Goal: Task Accomplishment & Management: Use online tool/utility

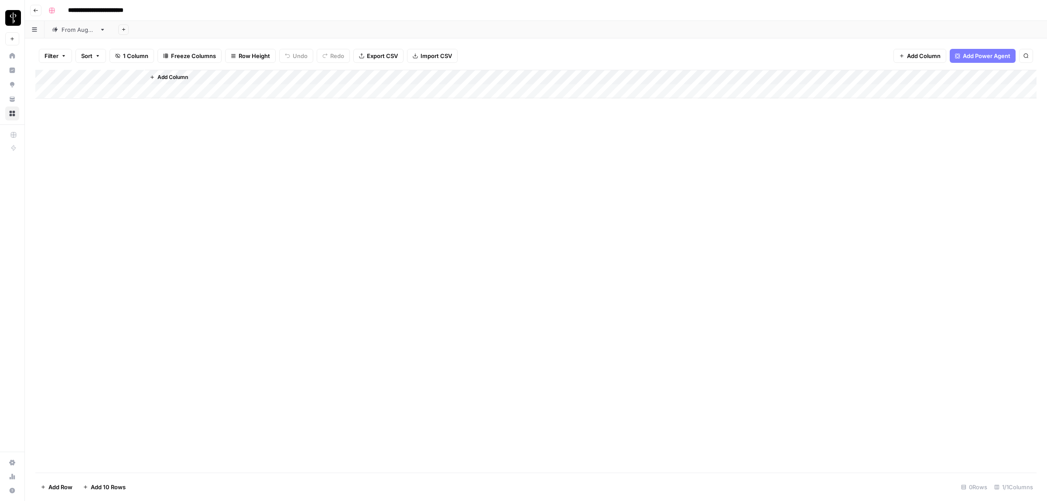
click at [85, 29] on div "From [DATE]" at bounding box center [79, 29] width 34 height 9
click at [60, 57] on button "Filter" at bounding box center [55, 56] width 33 height 14
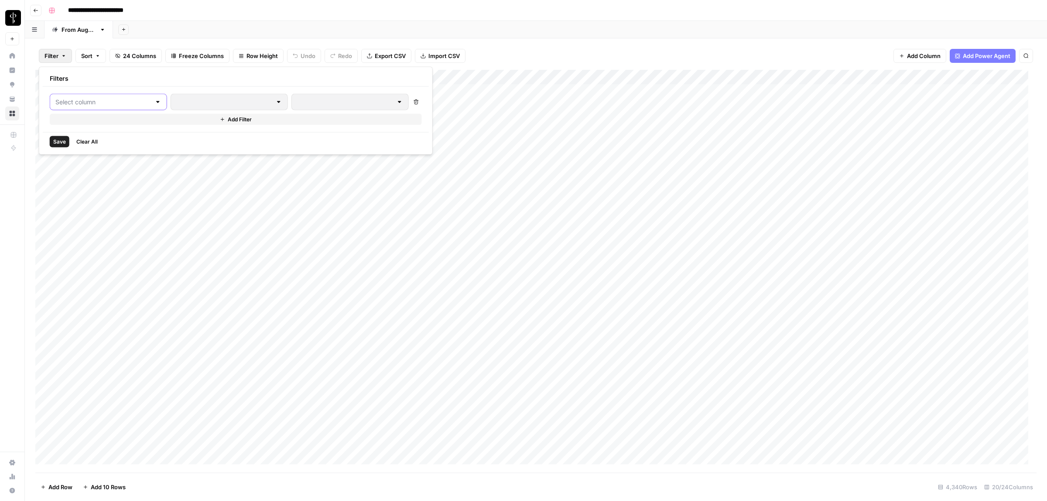
click at [74, 101] on input "text" at bounding box center [103, 102] width 96 height 9
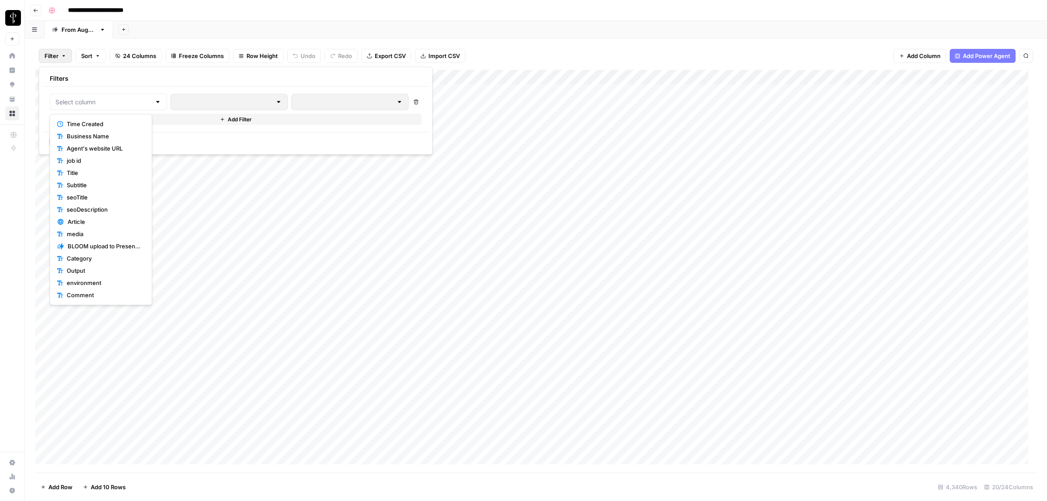
scroll to position [45, 0]
click at [86, 286] on span "Status" at bounding box center [104, 286] width 75 height 9
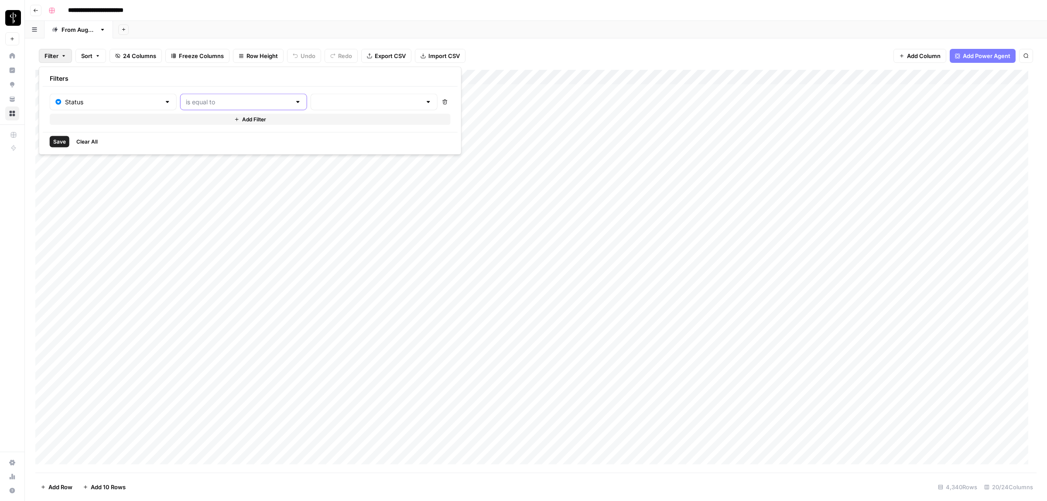
click at [207, 101] on input "text" at bounding box center [238, 102] width 105 height 9
click at [219, 139] on span "is not equal to" at bounding box center [220, 136] width 94 height 9
type input "is not equal to"
click at [316, 102] on input "text" at bounding box center [368, 102] width 105 height 9
click at [327, 122] on span "Posted" at bounding box center [340, 124] width 83 height 9
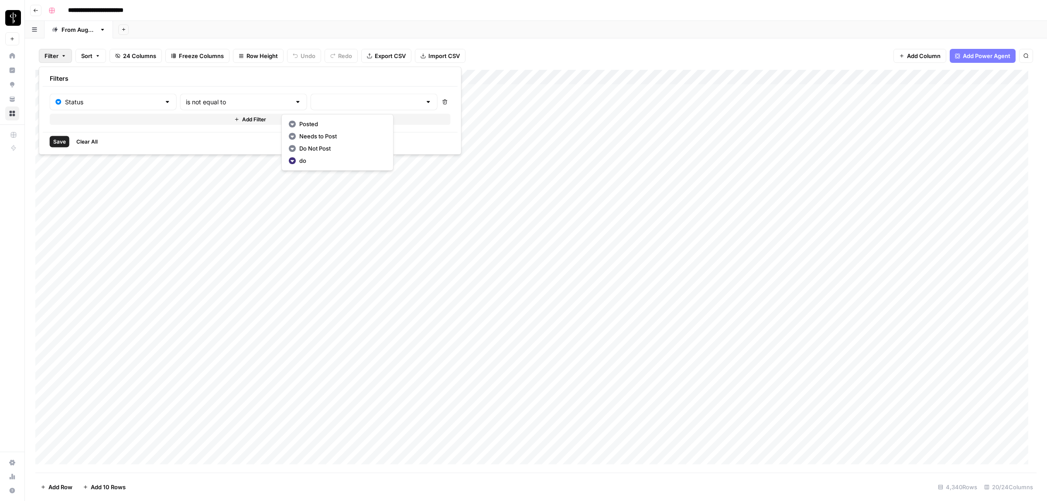
type input "Posted"
click at [206, 120] on button "Add Filter" at bounding box center [252, 119] width 404 height 11
click at [110, 125] on input "text" at bounding box center [108, 122] width 106 height 9
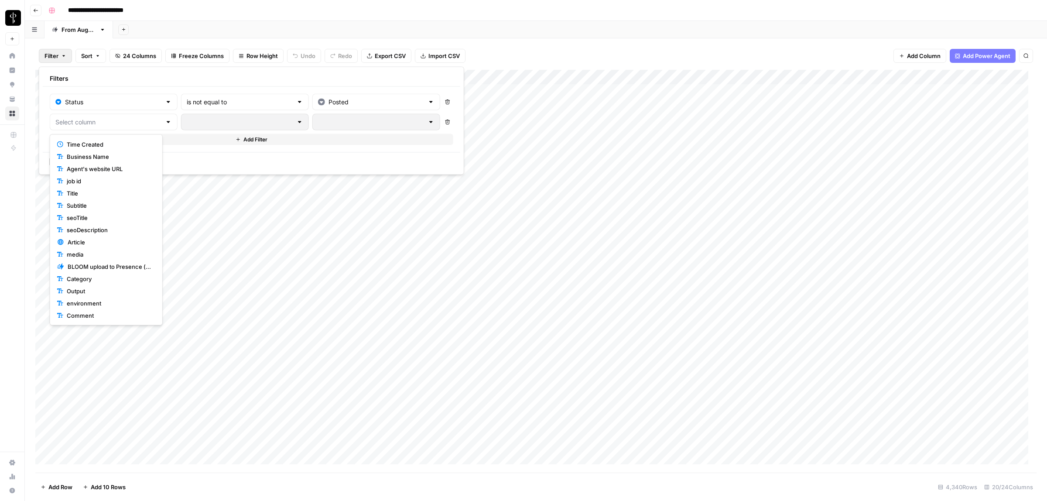
scroll to position [40, 0]
drag, startPoint x: 79, startPoint y: 311, endPoint x: 117, endPoint y: 257, distance: 65.4
click at [79, 311] on span "Status" at bounding box center [109, 312] width 85 height 9
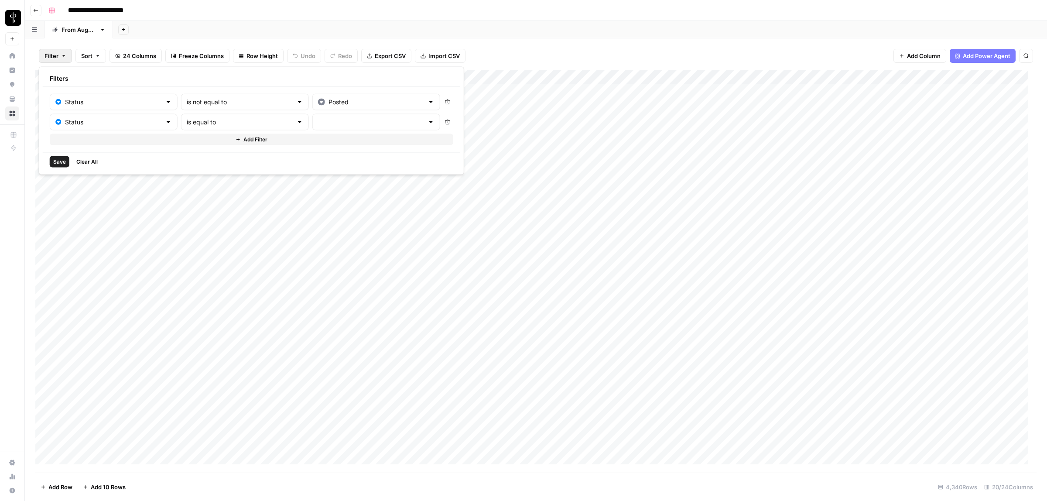
click at [203, 116] on div "is equal to" at bounding box center [245, 122] width 128 height 17
click at [201, 153] on span "is not equal to" at bounding box center [221, 156] width 95 height 9
type input "is not equal to"
click at [318, 120] on input "text" at bounding box center [371, 122] width 106 height 9
click at [319, 153] on span "Needs to Post" at bounding box center [343, 156] width 84 height 9
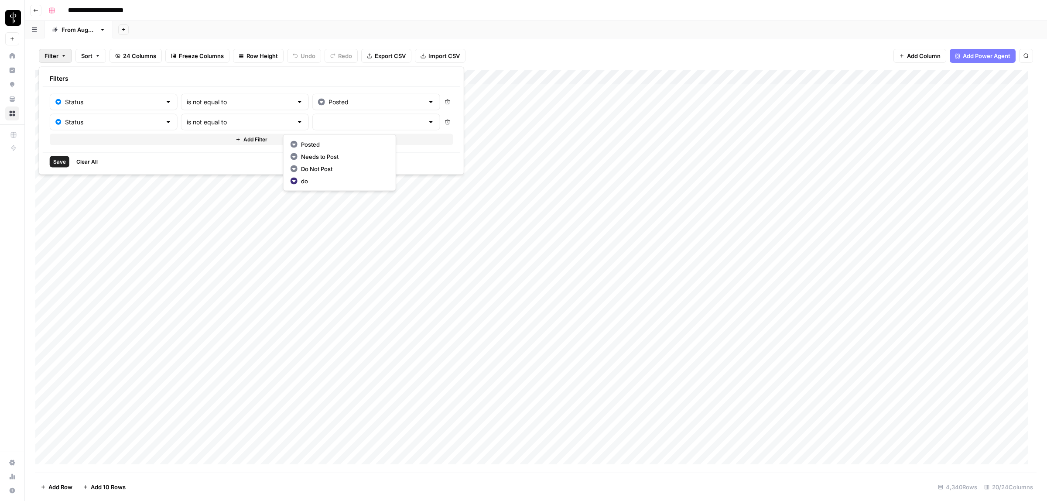
type input "Needs to Post"
click at [214, 133] on div "Status is not equal to Posted Delete Status is not equal to Needs to Post Delet…" at bounding box center [252, 119] width 404 height 51
click at [210, 138] on button "Add Filter" at bounding box center [252, 139] width 404 height 11
click at [87, 147] on input "text" at bounding box center [108, 142] width 106 height 9
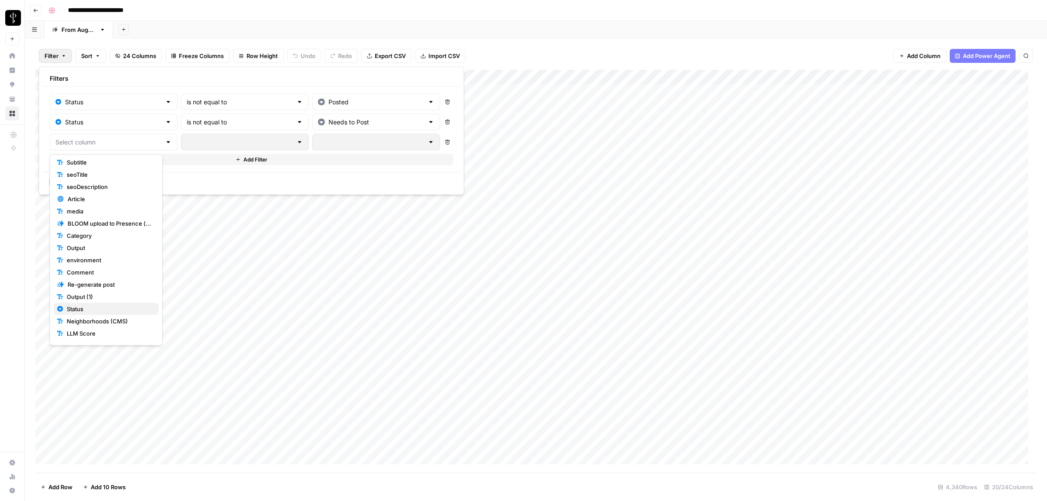
scroll to position [65, 0]
click at [98, 309] on span "Status" at bounding box center [109, 307] width 85 height 9
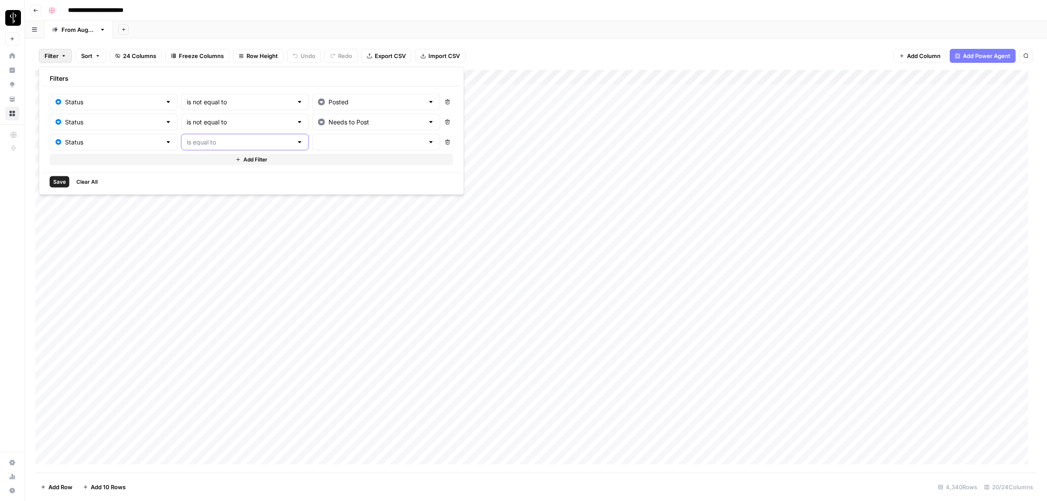
click at [206, 140] on input "text" at bounding box center [240, 142] width 106 height 9
click at [212, 179] on span "is not equal to" at bounding box center [221, 176] width 95 height 9
type input "is not equal to"
click at [323, 141] on input "text" at bounding box center [371, 142] width 106 height 9
click at [328, 189] on span "Do Not Post" at bounding box center [343, 189] width 84 height 9
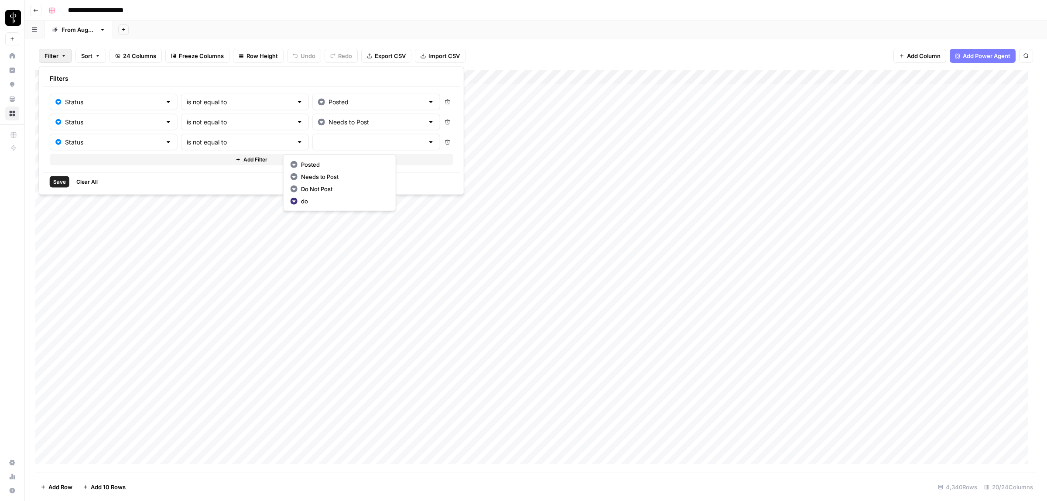
type input "Do Not Post"
click at [51, 180] on button "Save" at bounding box center [60, 181] width 20 height 11
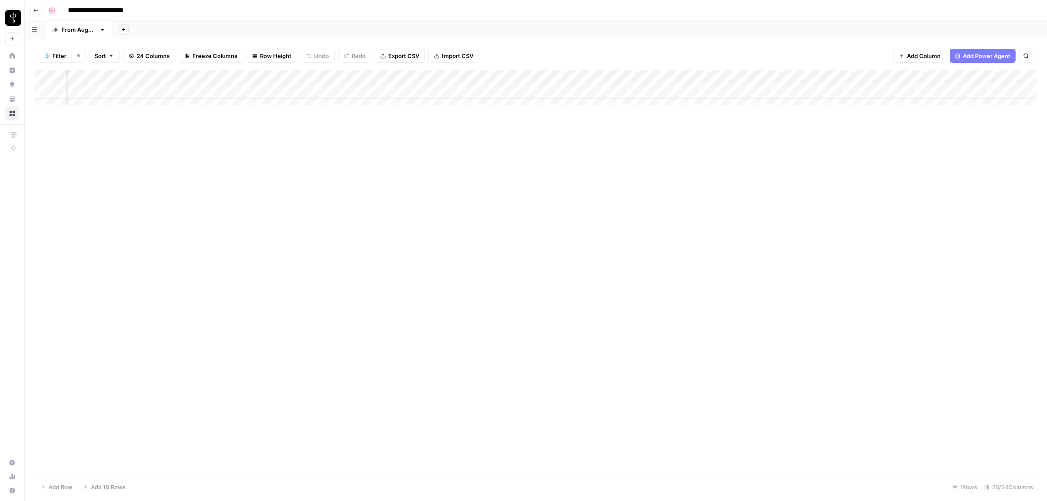
scroll to position [0, 845]
click at [142, 93] on div "Add Column" at bounding box center [536, 92] width 1002 height 44
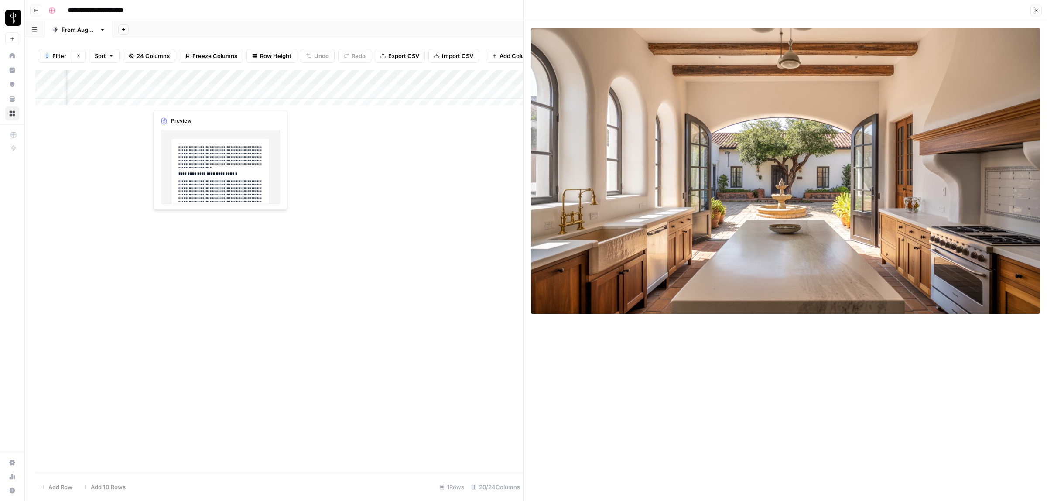
click at [236, 100] on div "Add Column" at bounding box center [279, 92] width 488 height 44
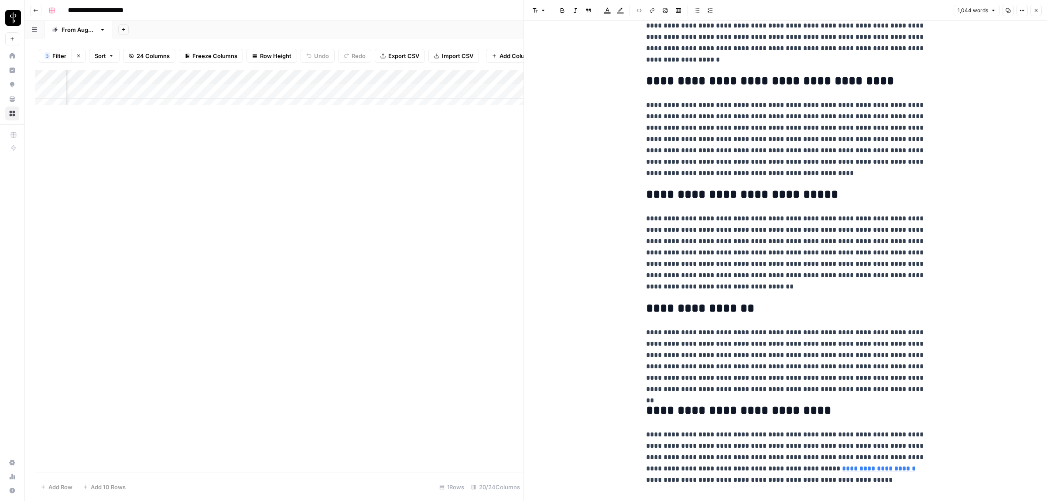
scroll to position [910, 0]
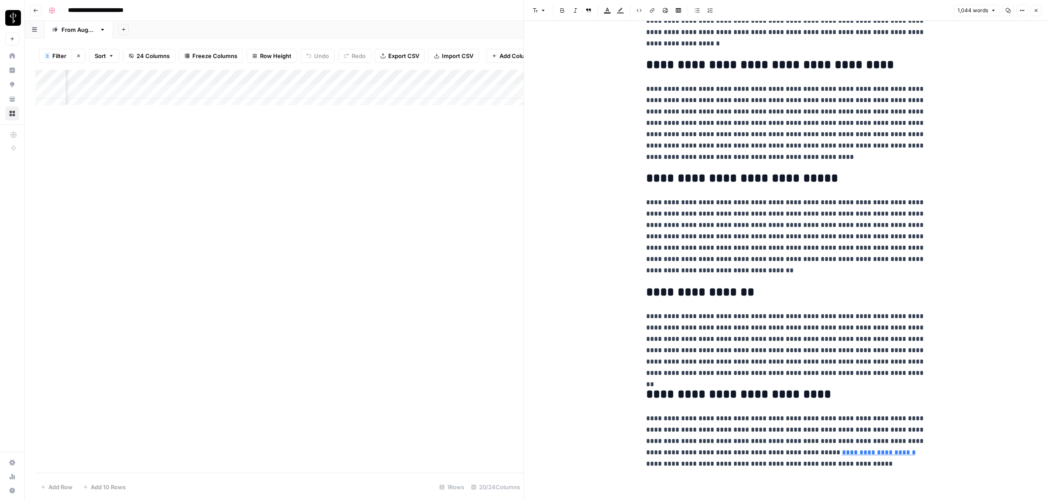
click at [842, 453] on link "**********" at bounding box center [879, 452] width 74 height 7
click at [915, 439] on icon at bounding box center [915, 438] width 5 height 5
click at [1037, 10] on icon "button" at bounding box center [1036, 10] width 5 height 5
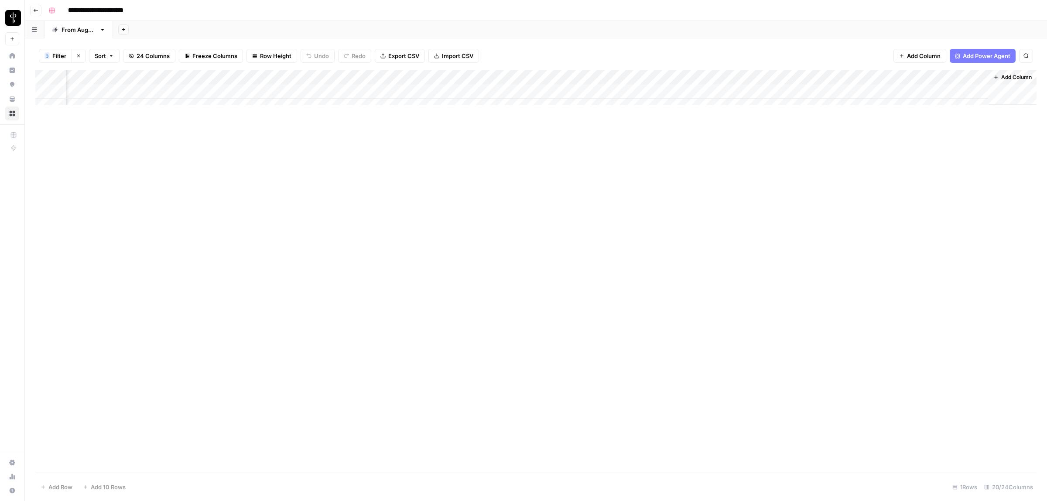
scroll to position [0, 835]
click at [333, 91] on div "Add Column" at bounding box center [536, 92] width 1002 height 44
click at [546, 87] on div "Add Column" at bounding box center [536, 92] width 1002 height 44
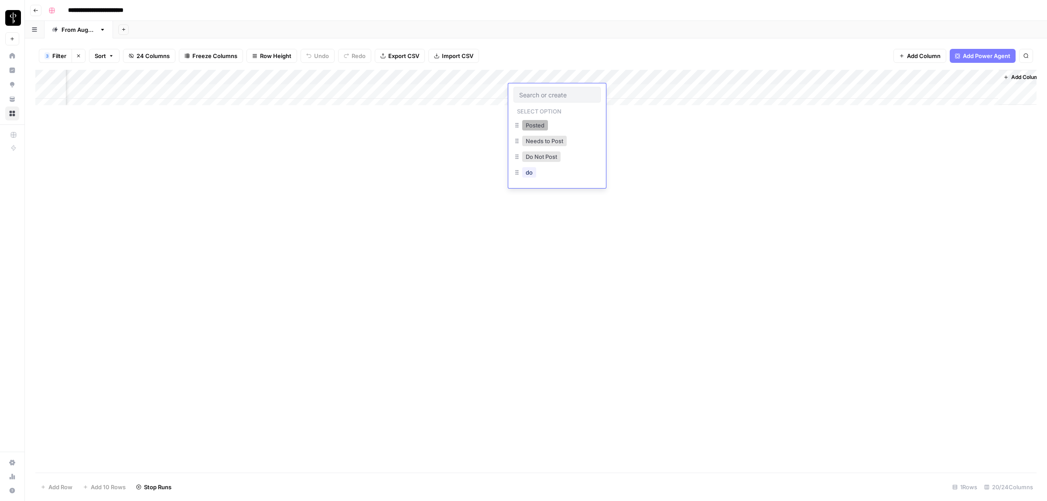
click at [543, 127] on button "Posted" at bounding box center [535, 125] width 26 height 10
click at [459, 158] on div "Add Column" at bounding box center [536, 271] width 1002 height 403
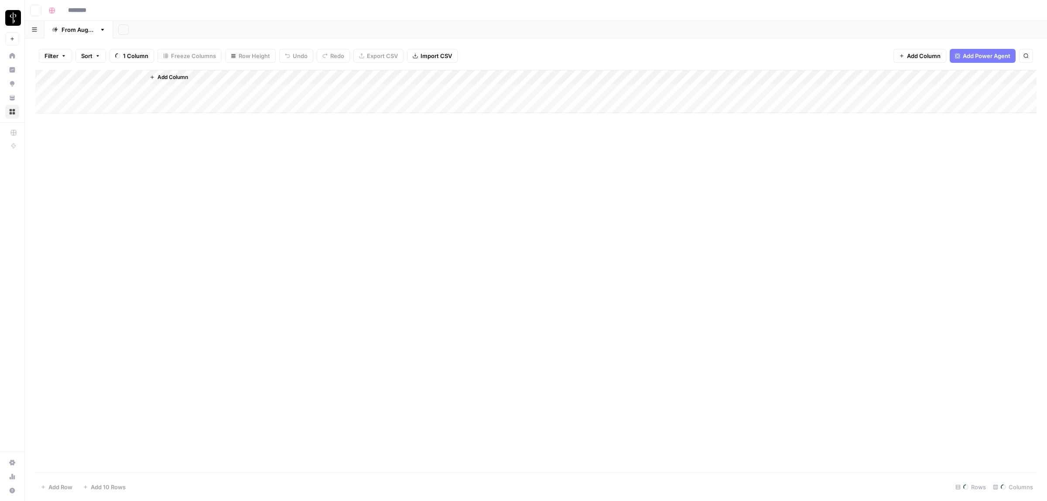
type input "**********"
click at [60, 55] on span "Filter" at bounding box center [59, 55] width 14 height 9
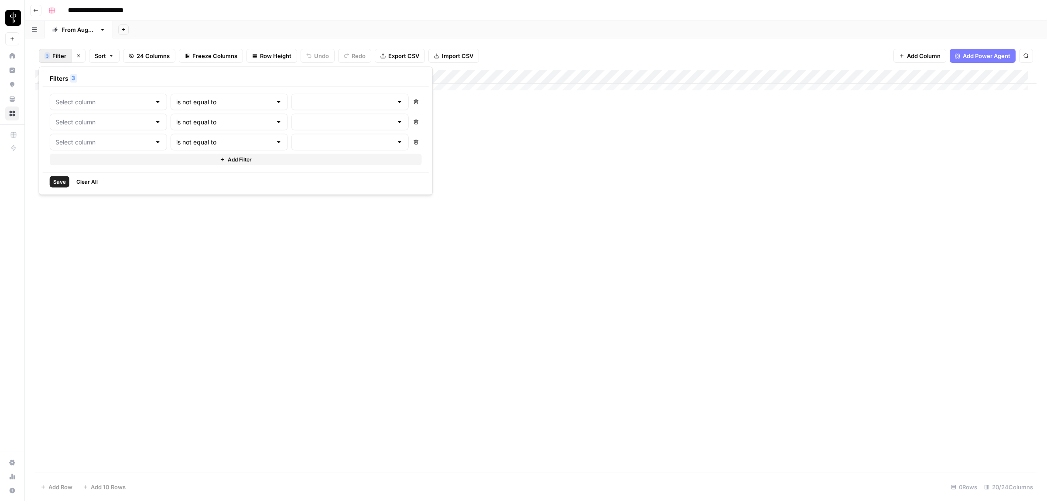
type input "Status"
type input "Posted"
type input "Status"
type input "Needs to Post"
type input "Status"
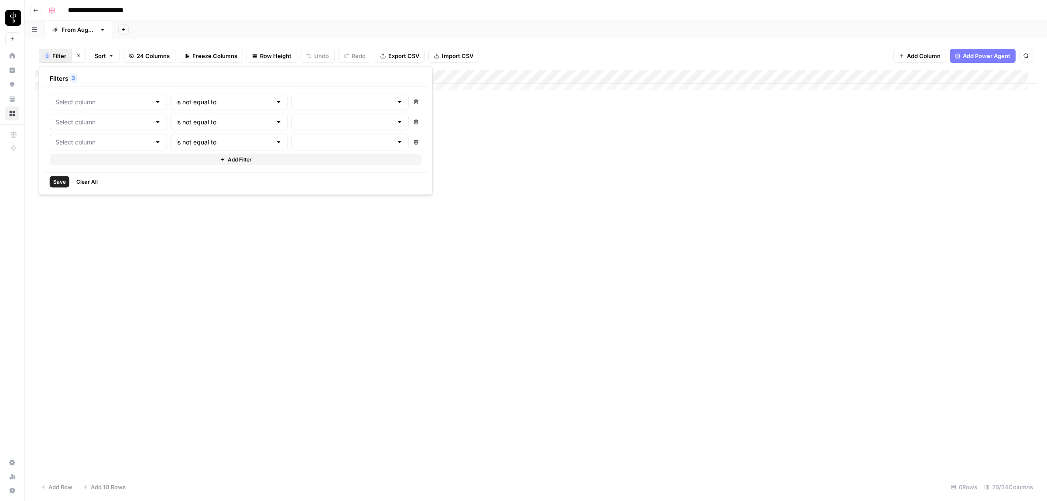
type input "Do Not Post"
click at [57, 184] on span "Save" at bounding box center [59, 182] width 13 height 8
